Goal: Book appointment/travel/reservation

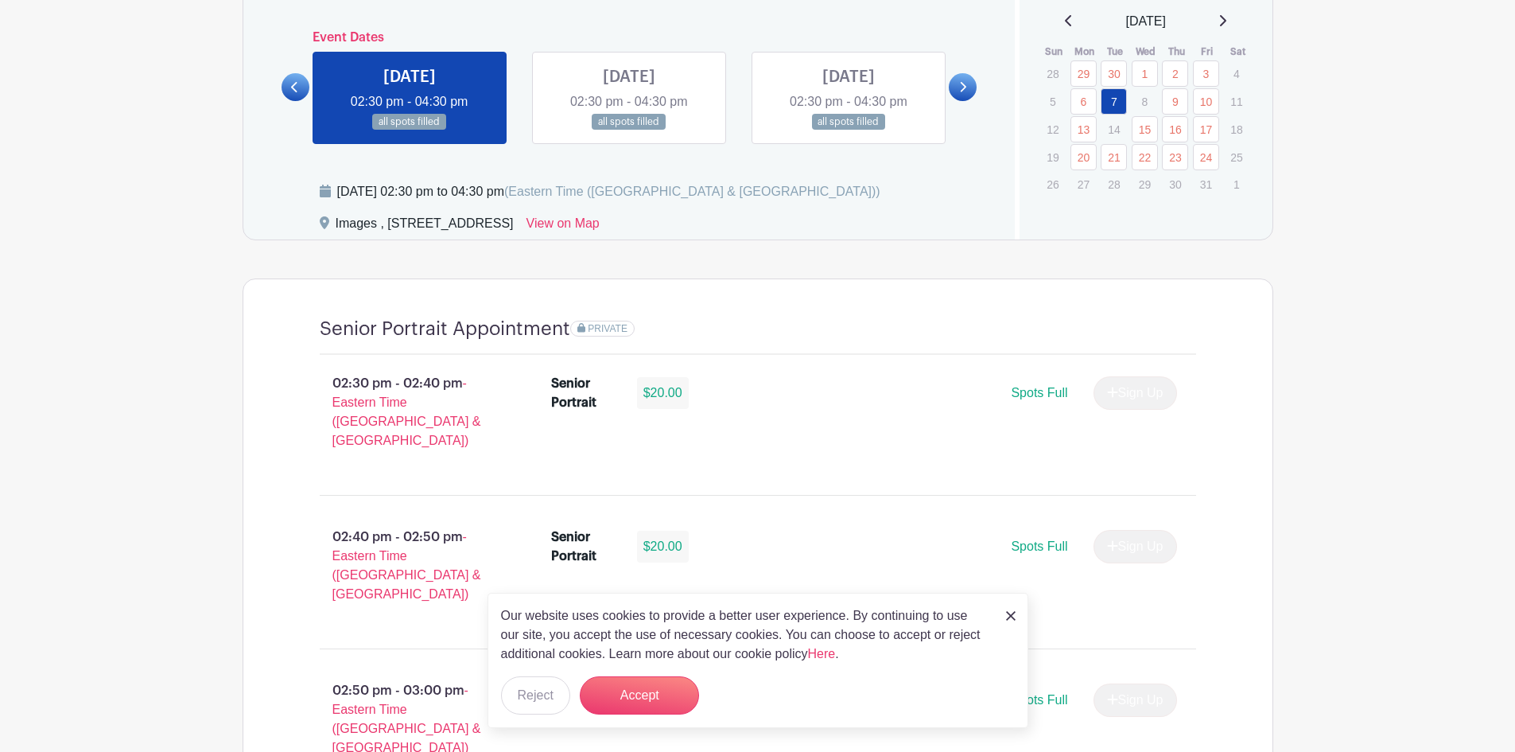
scroll to position [955, 0]
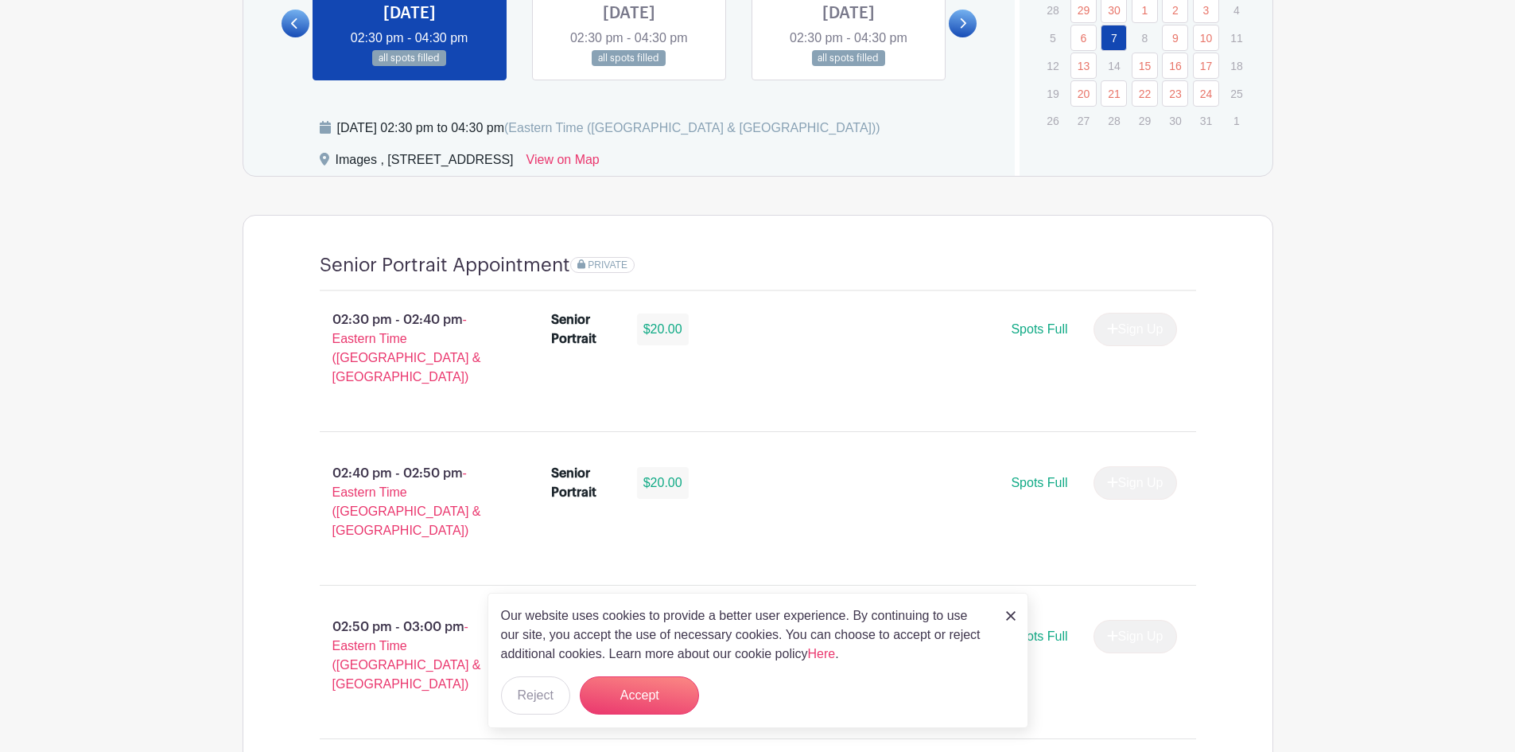
click at [1008, 613] on img at bounding box center [1011, 616] width 10 height 10
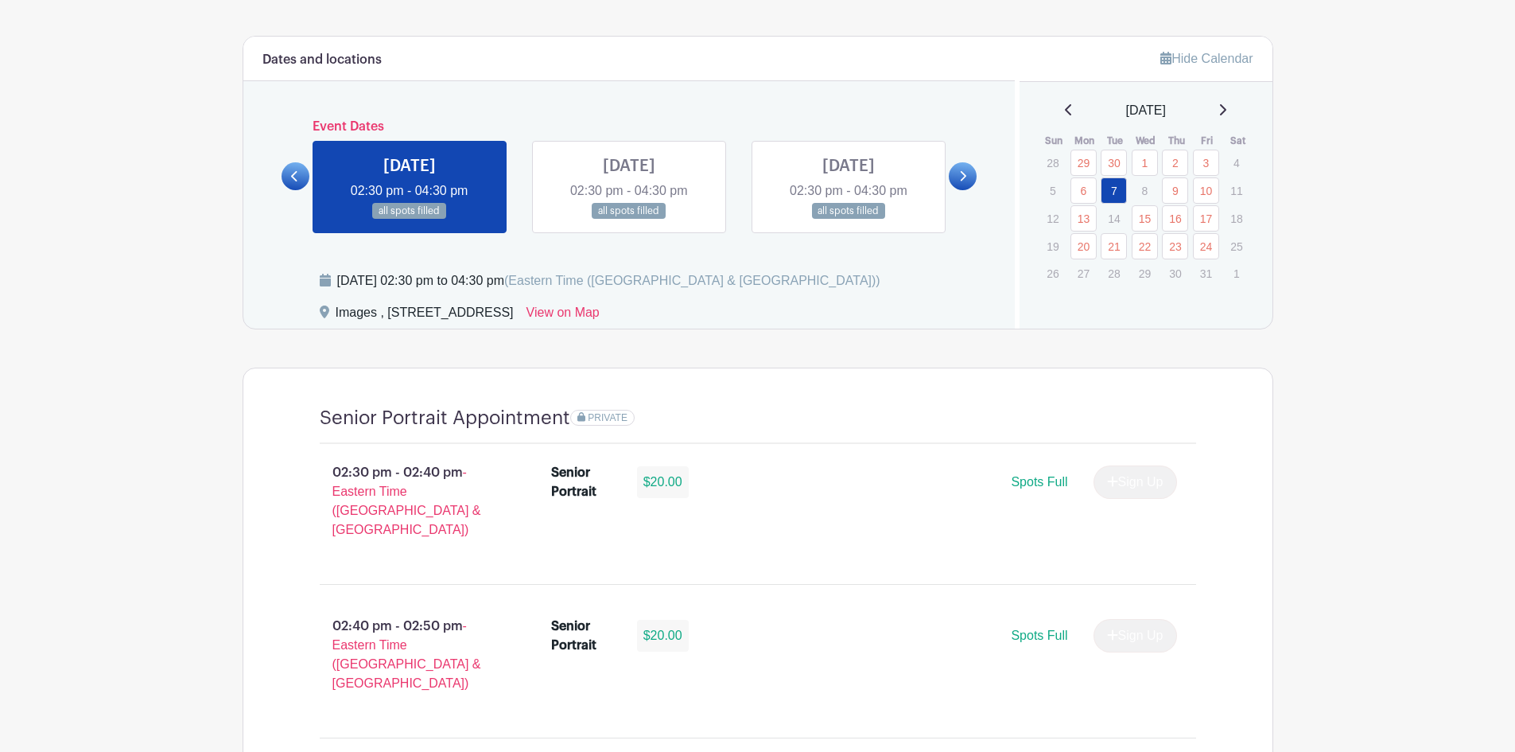
scroll to position [796, 0]
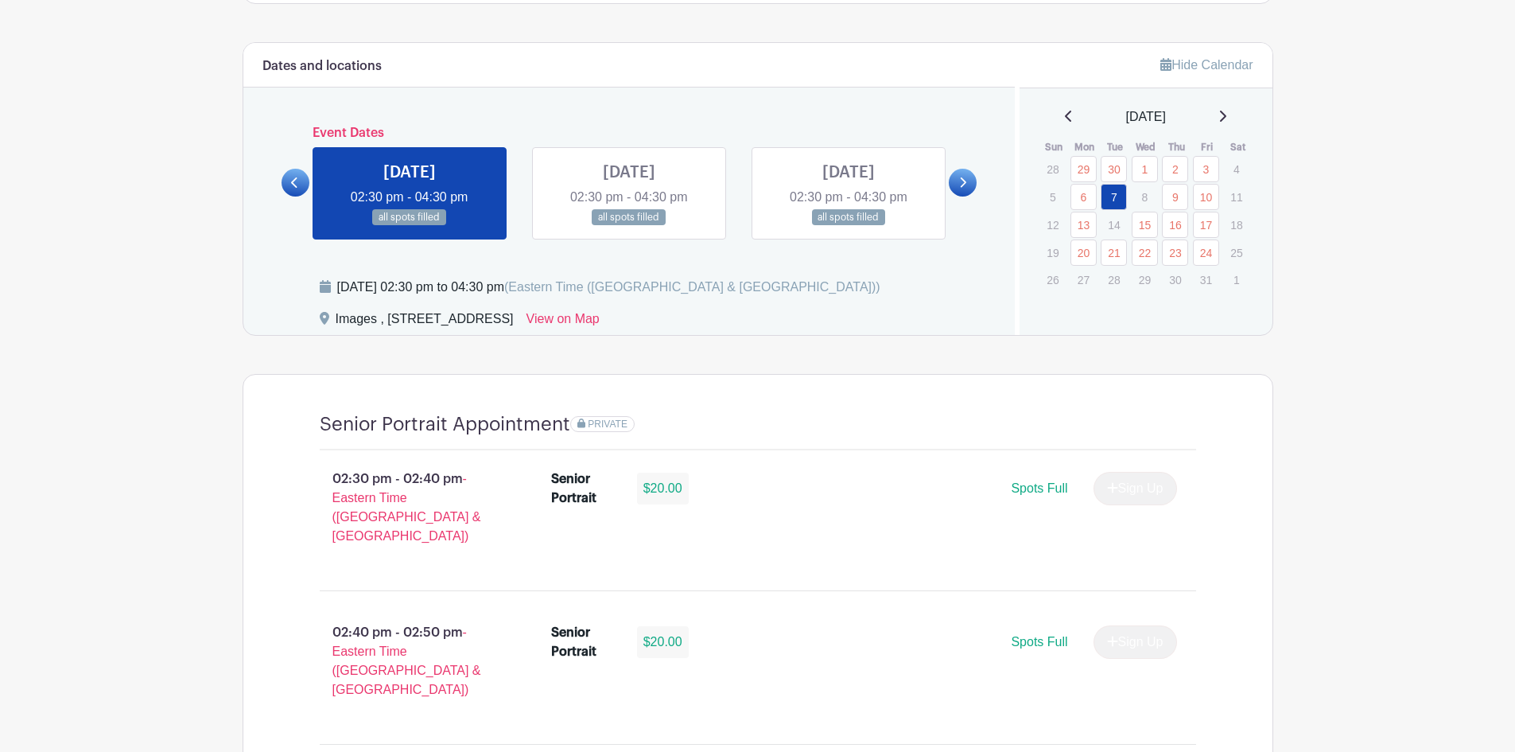
click at [1227, 114] on icon at bounding box center [1223, 116] width 8 height 13
click at [1065, 115] on icon at bounding box center [1069, 116] width 8 height 13
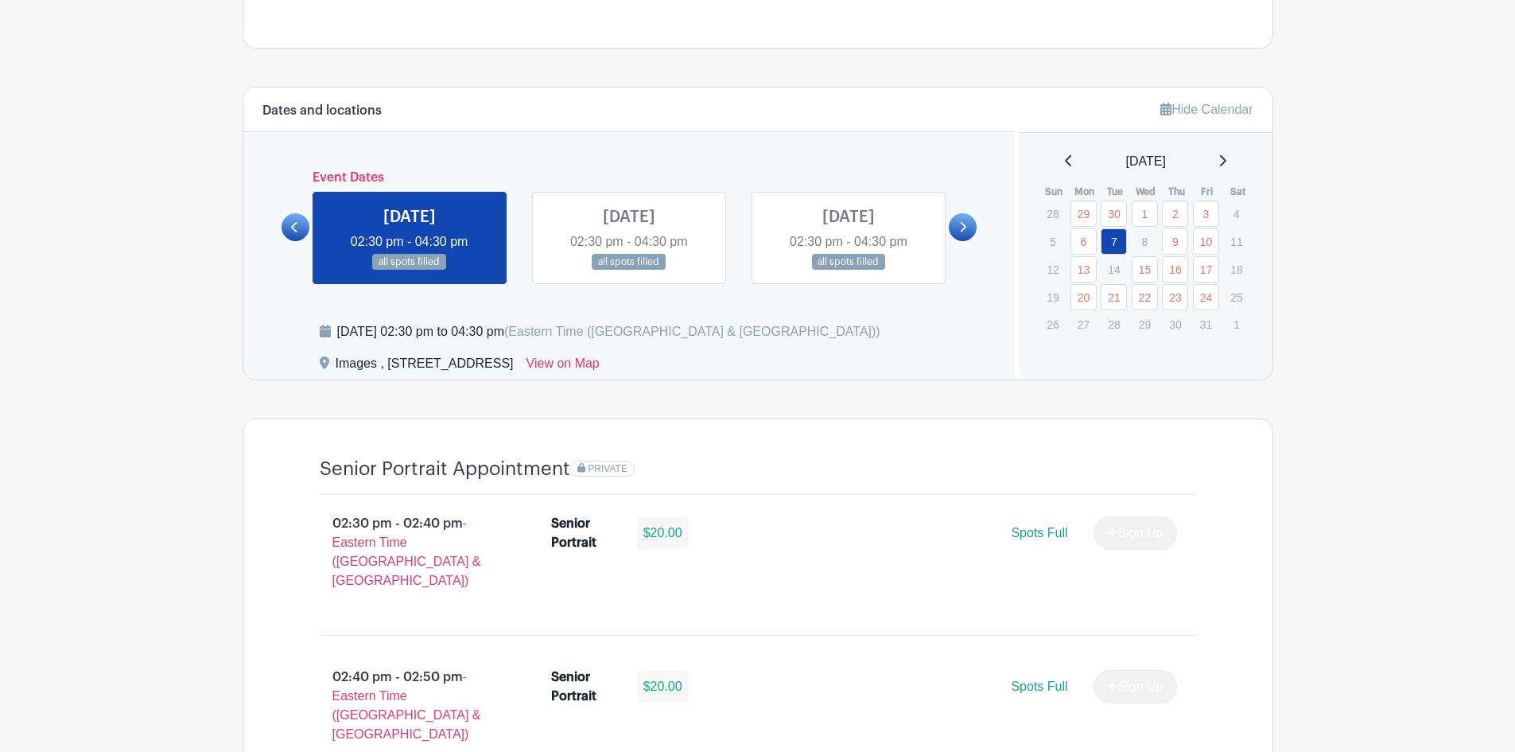
scroll to position [796, 0]
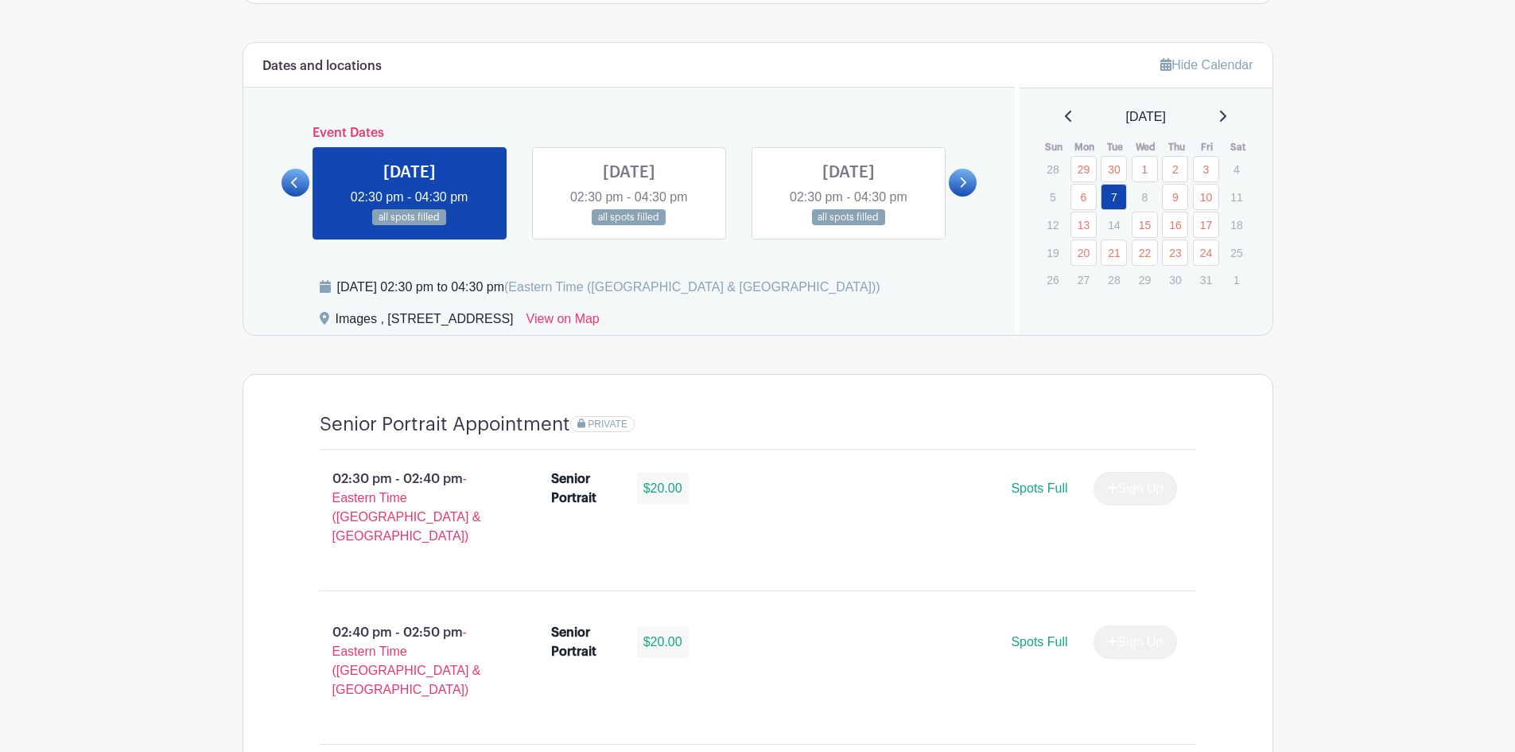
click at [1227, 119] on icon at bounding box center [1223, 116] width 8 height 13
click at [1068, 115] on div "[DATE]" at bounding box center [1146, 116] width 215 height 19
click at [1065, 118] on icon at bounding box center [1069, 116] width 8 height 13
